Goal: Register for event/course

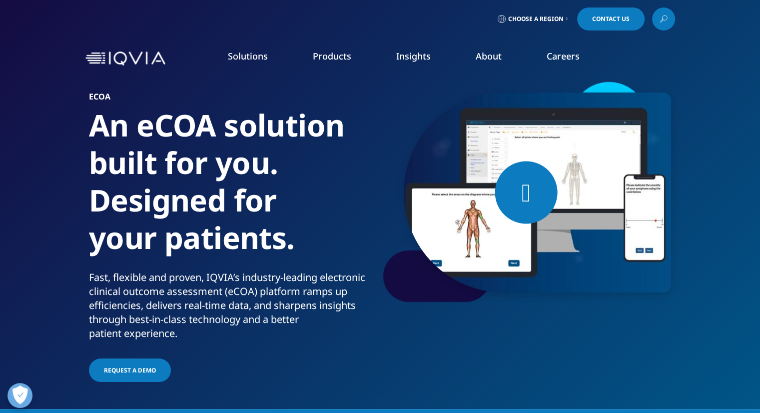
click at [402, 152] on link "Events & Webinars" at bounding box center [481, 153] width 186 height 11
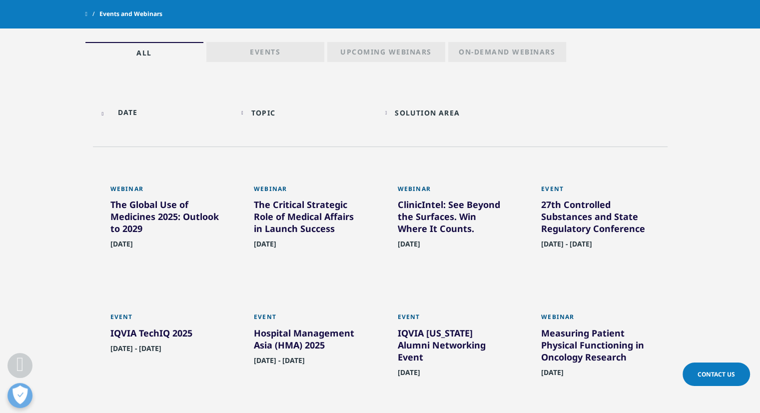
scroll to position [600, 0]
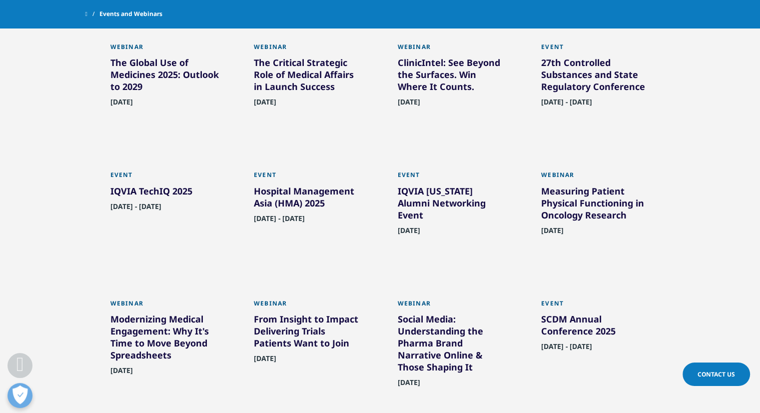
click at [152, 200] on div "IQVIA TechIQ 2025" at bounding box center [164, 193] width 109 height 16
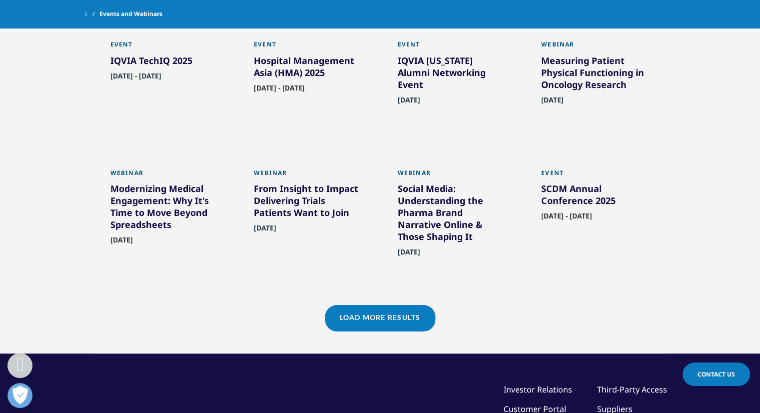
scroll to position [750, 0]
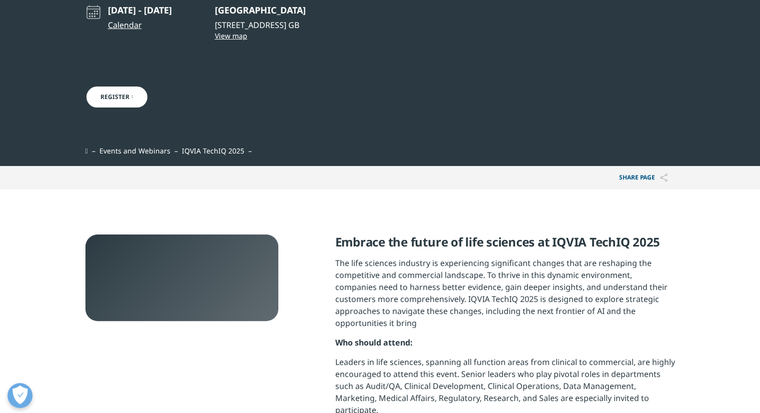
scroll to position [200, 0]
